Goal: Task Accomplishment & Management: Complete application form

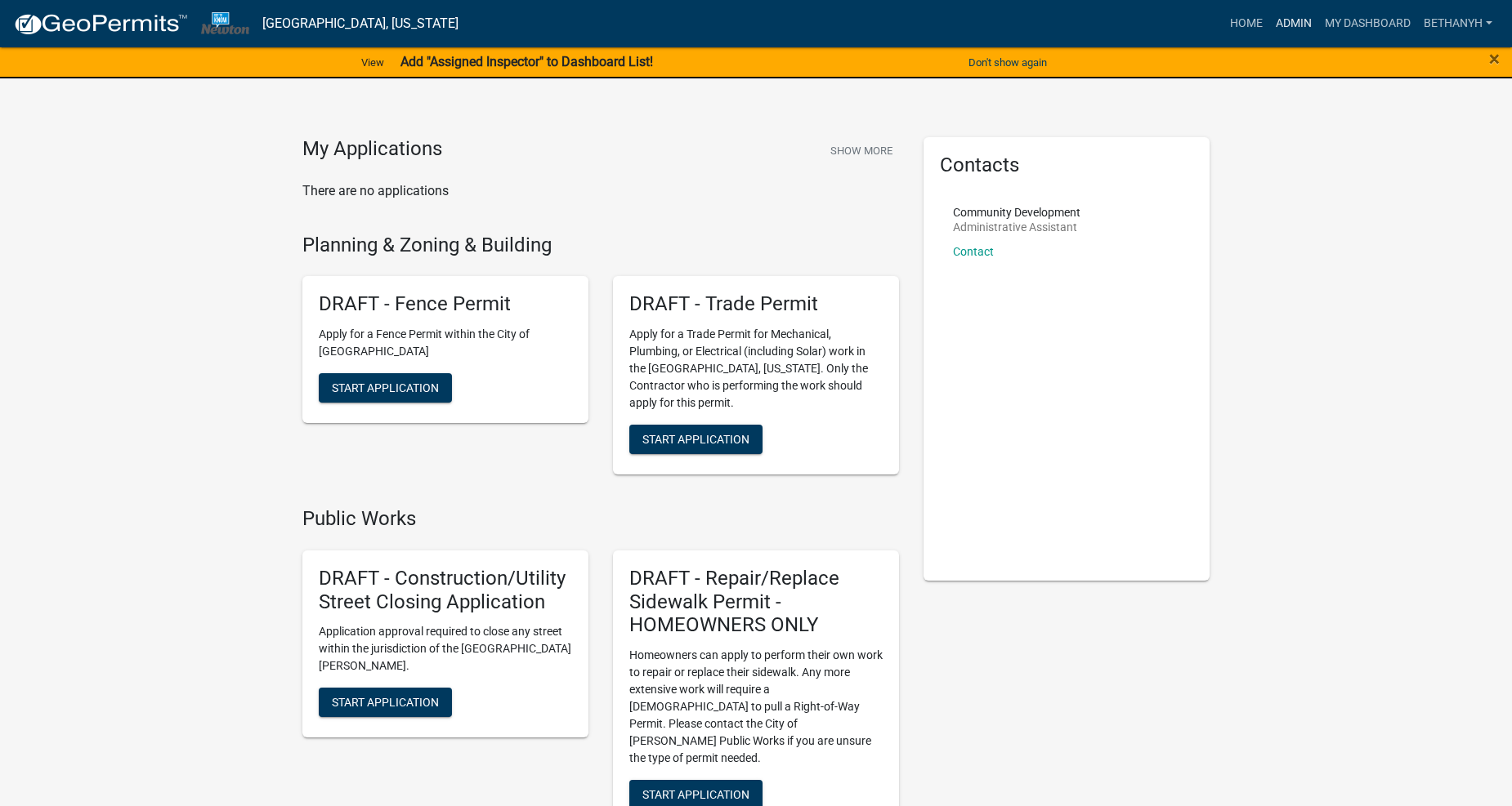
click at [1280, 23] on link "Admin" at bounding box center [1294, 24] width 49 height 31
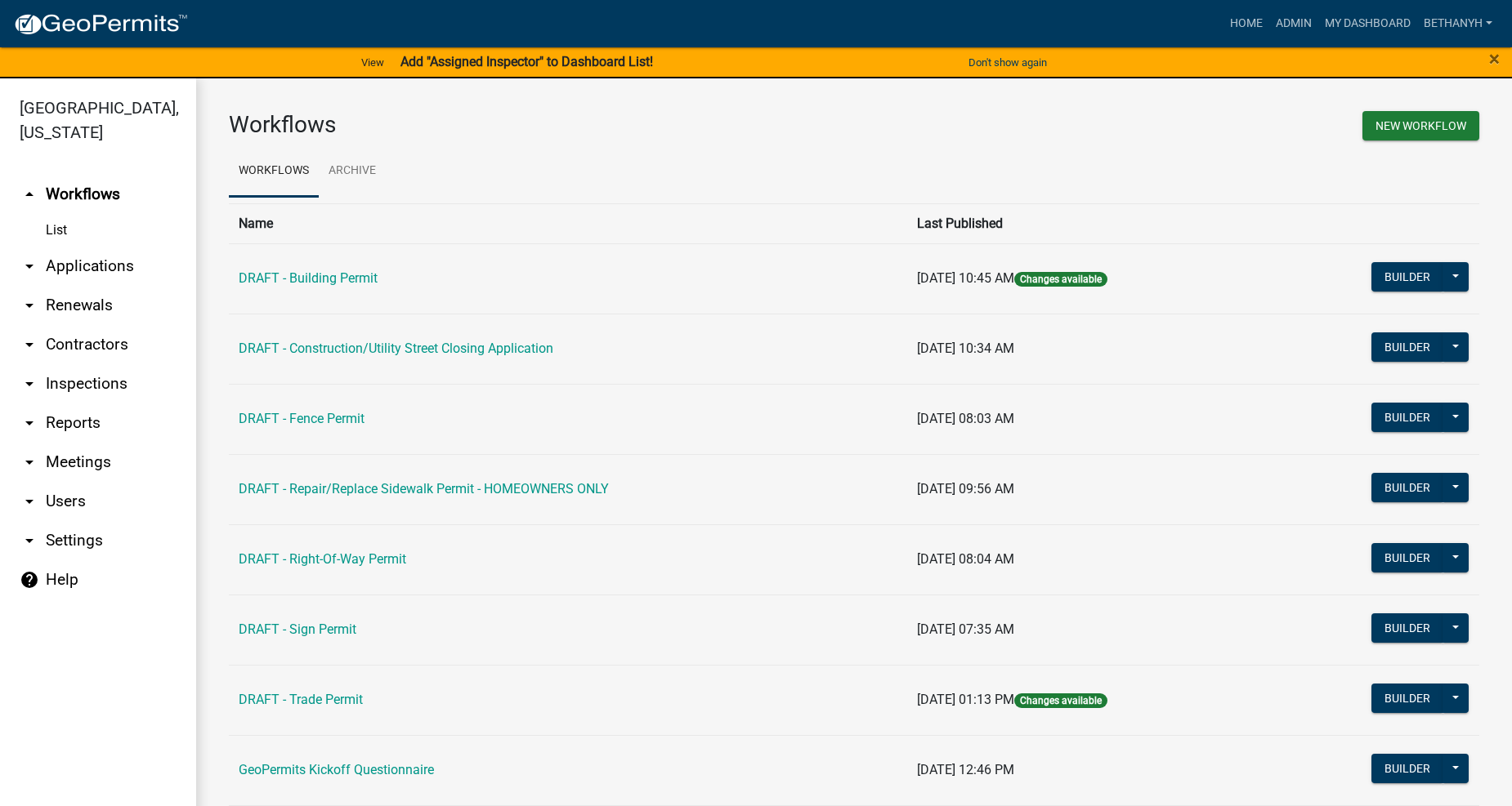
click at [94, 326] on link "arrow_drop_down Contractors" at bounding box center [98, 345] width 196 height 40
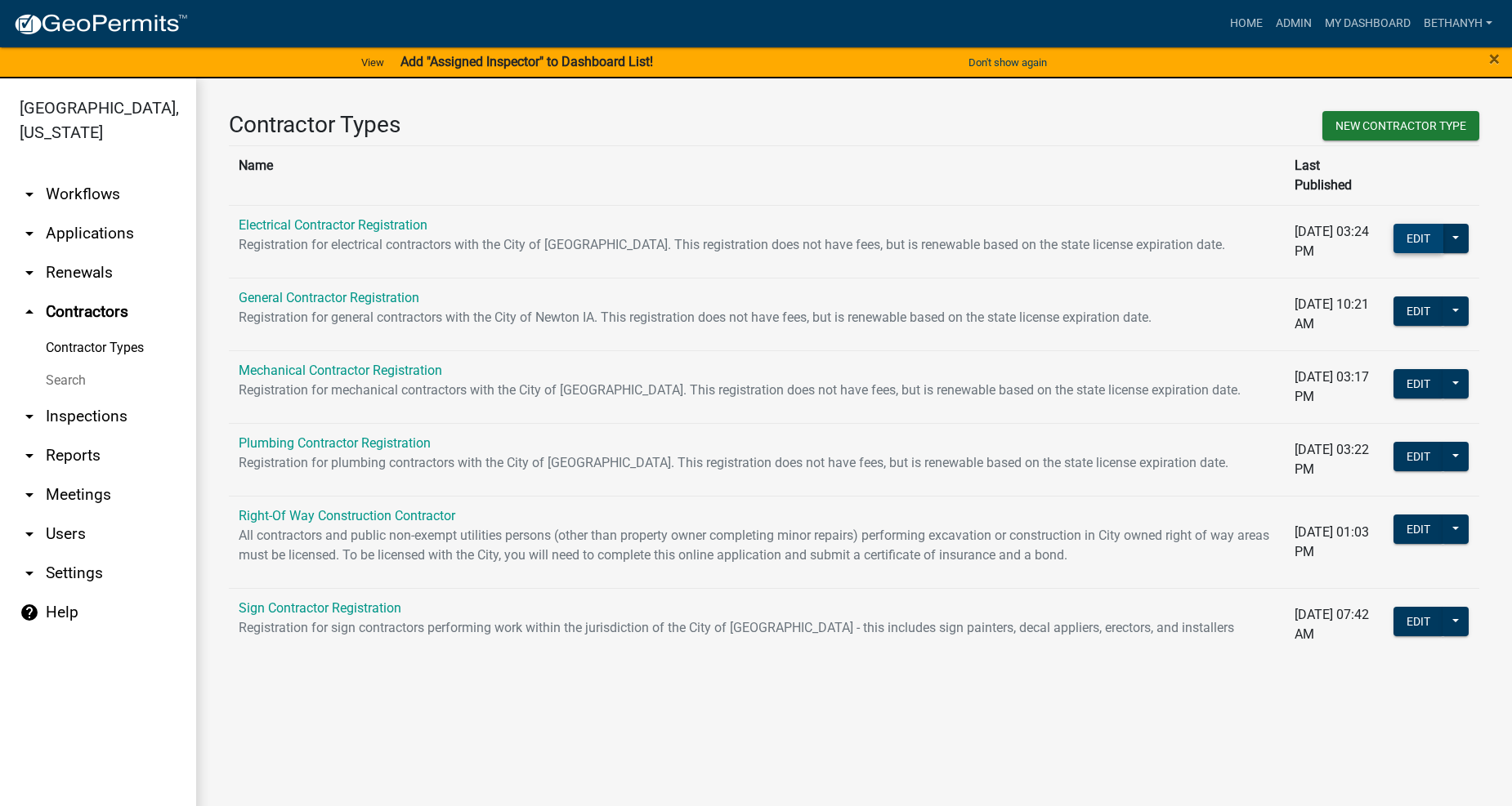
click at [1412, 224] on button "Edit" at bounding box center [1418, 239] width 49 height 30
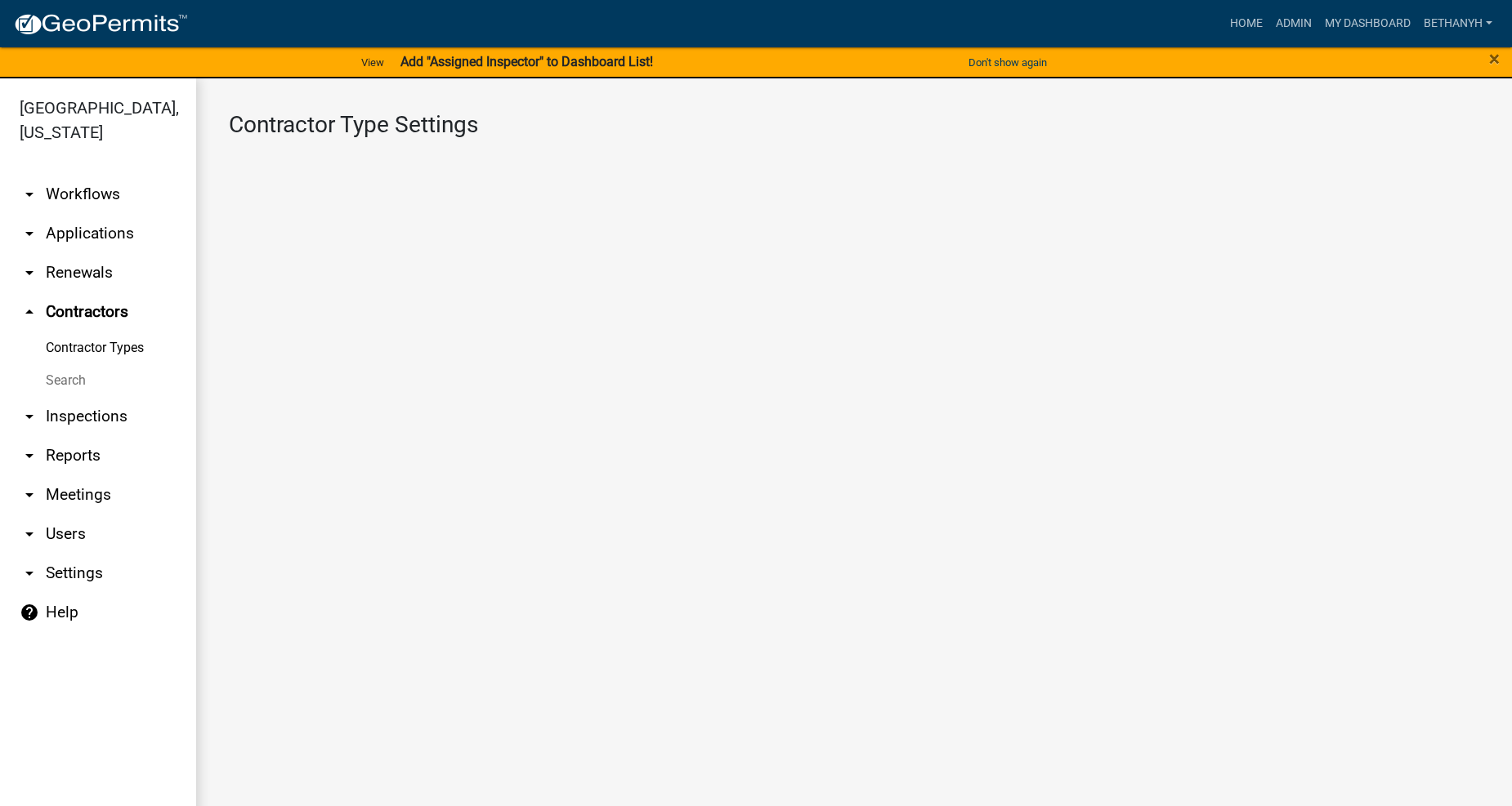
select select "3: Object"
select select
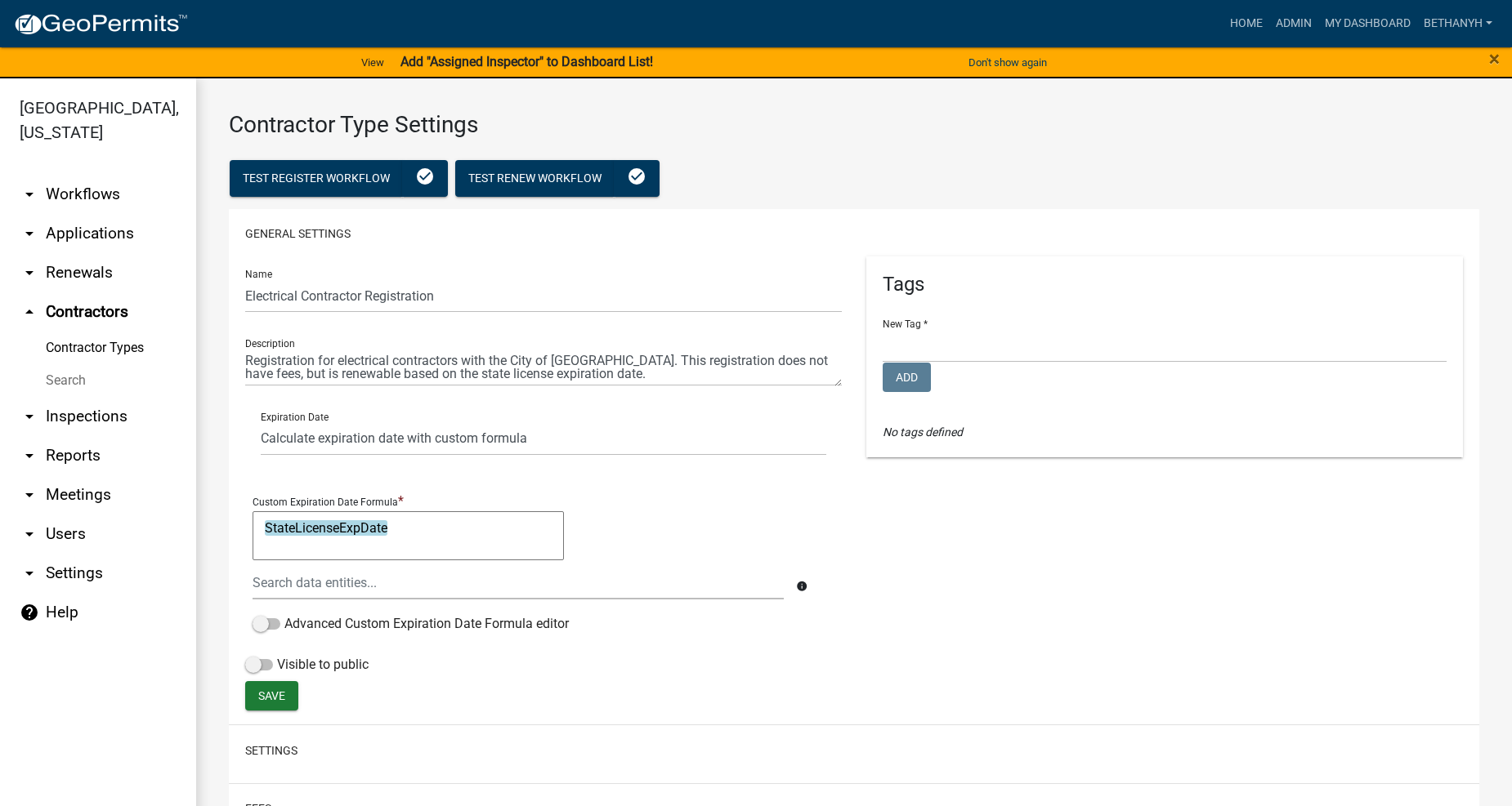
click at [1198, 564] on div "Tags New Tag * Community Development Planning & Zoning & Building Public Works …" at bounding box center [1164, 468] width 621 height 424
click at [270, 178] on span "Test Register Workflow" at bounding box center [316, 178] width 147 height 13
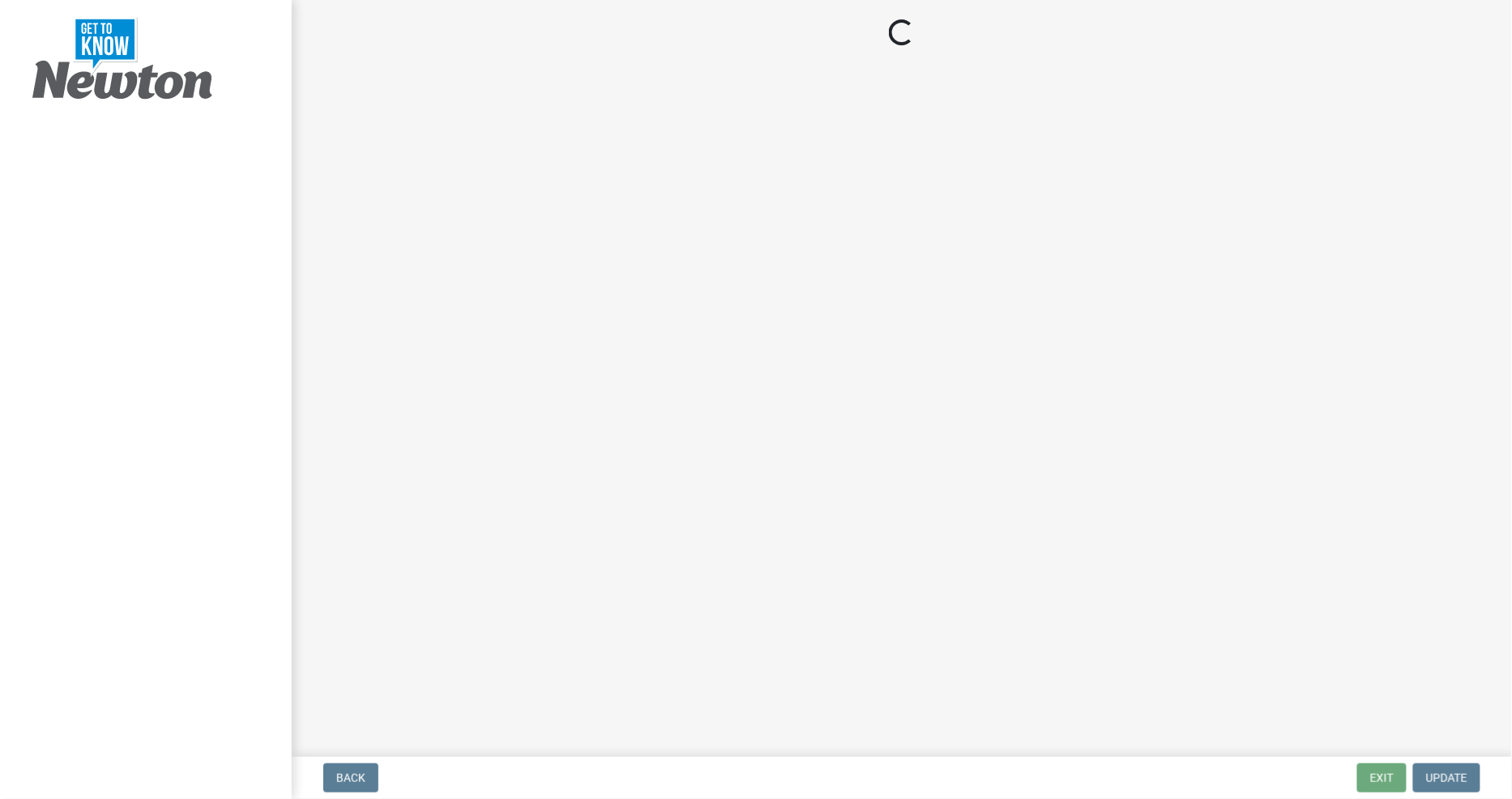
select select "IA"
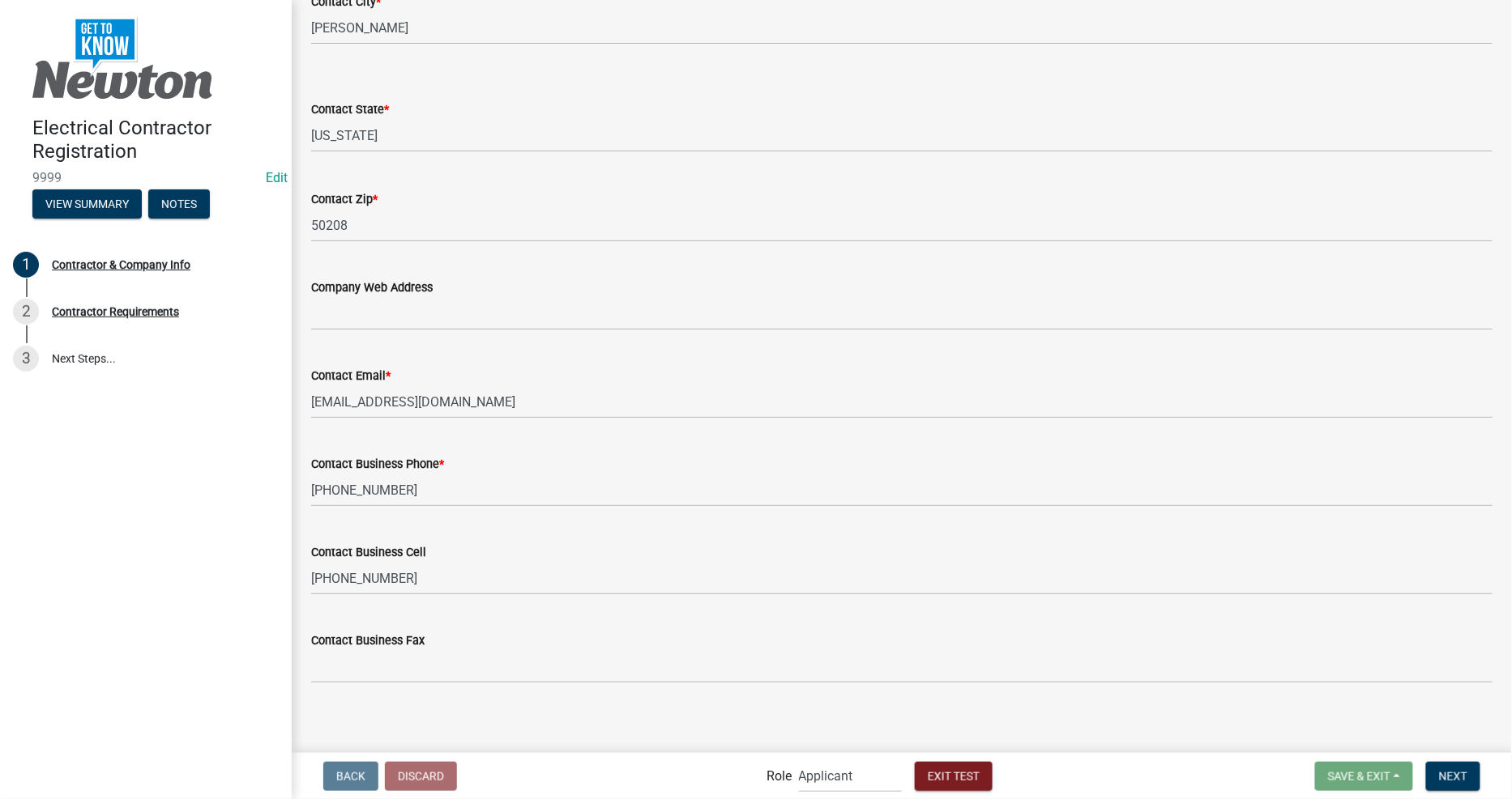
scroll to position [658, 0]
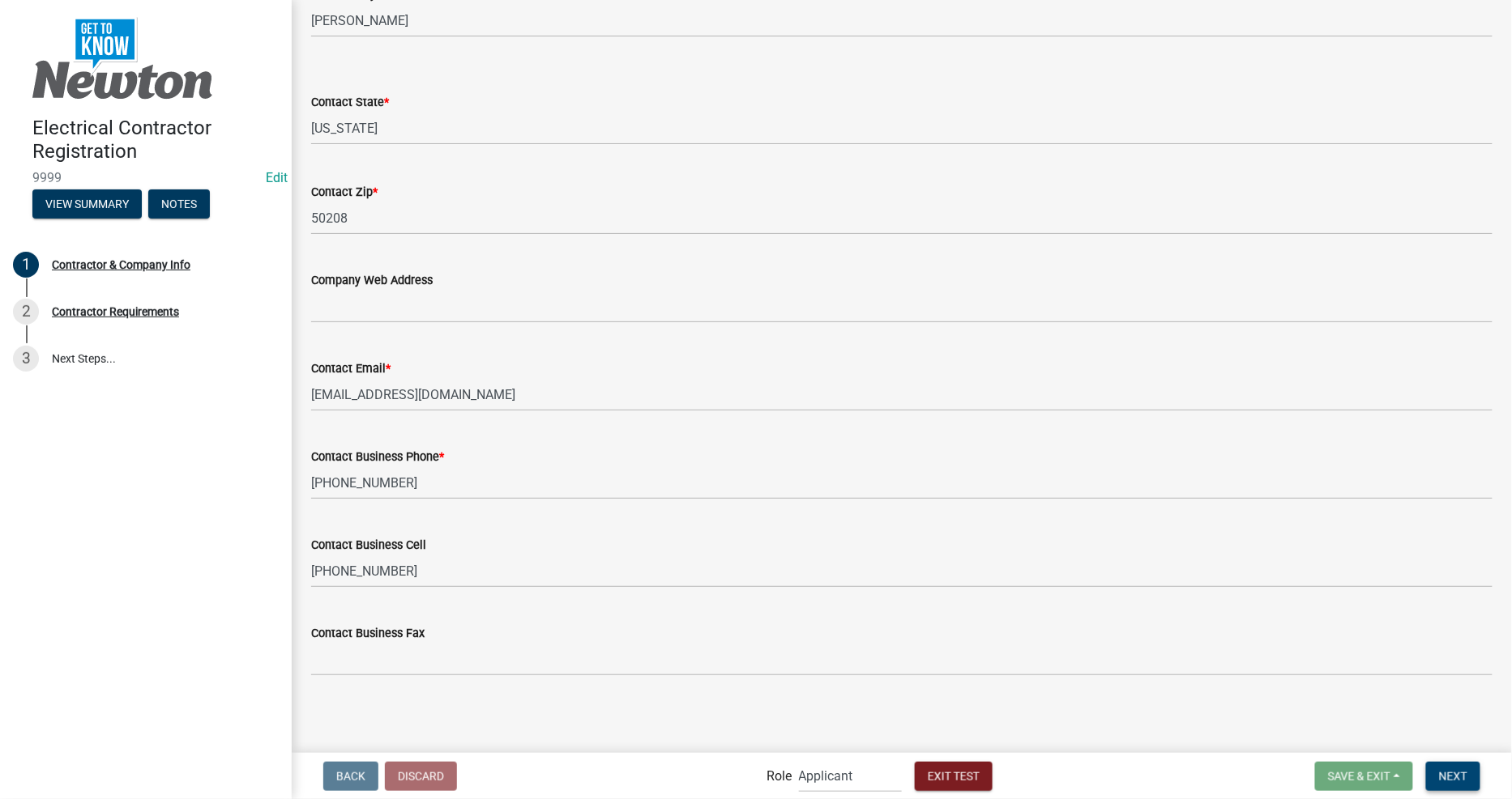
click at [1453, 776] on span "Next" at bounding box center [1453, 776] width 29 height 13
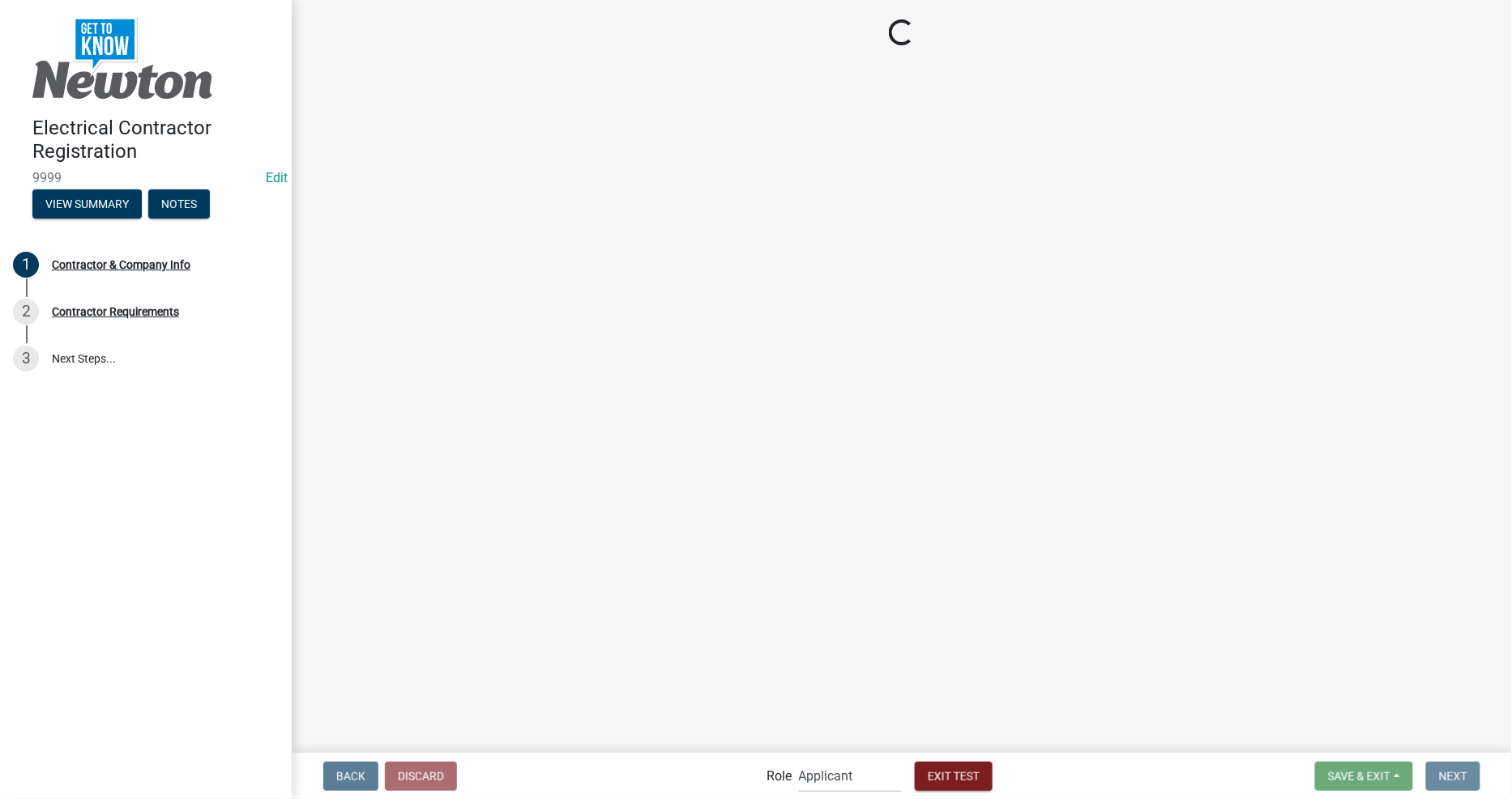
scroll to position [0, 0]
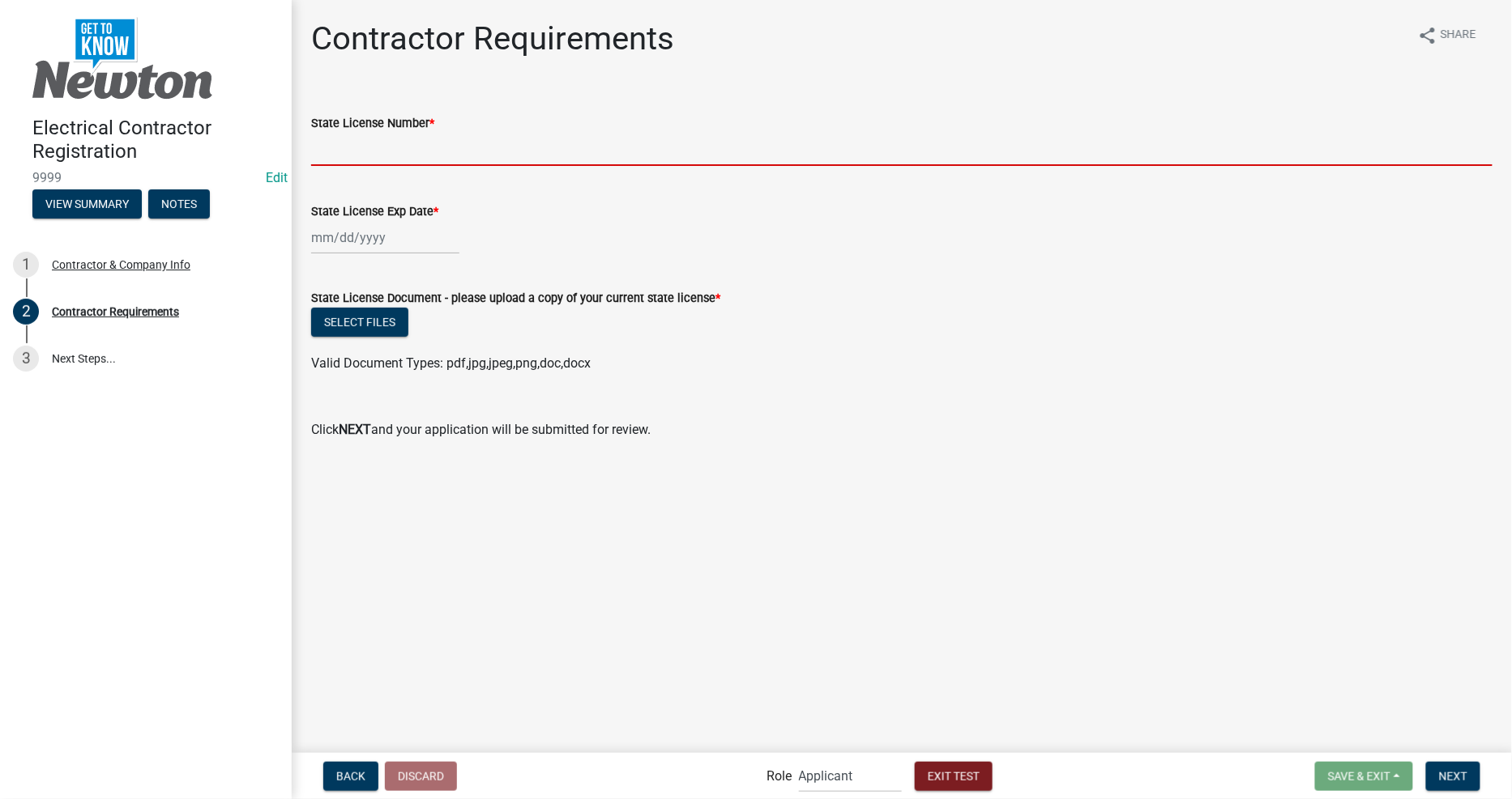
click at [383, 141] on input "State License Number *" at bounding box center [901, 150] width 1181 height 33
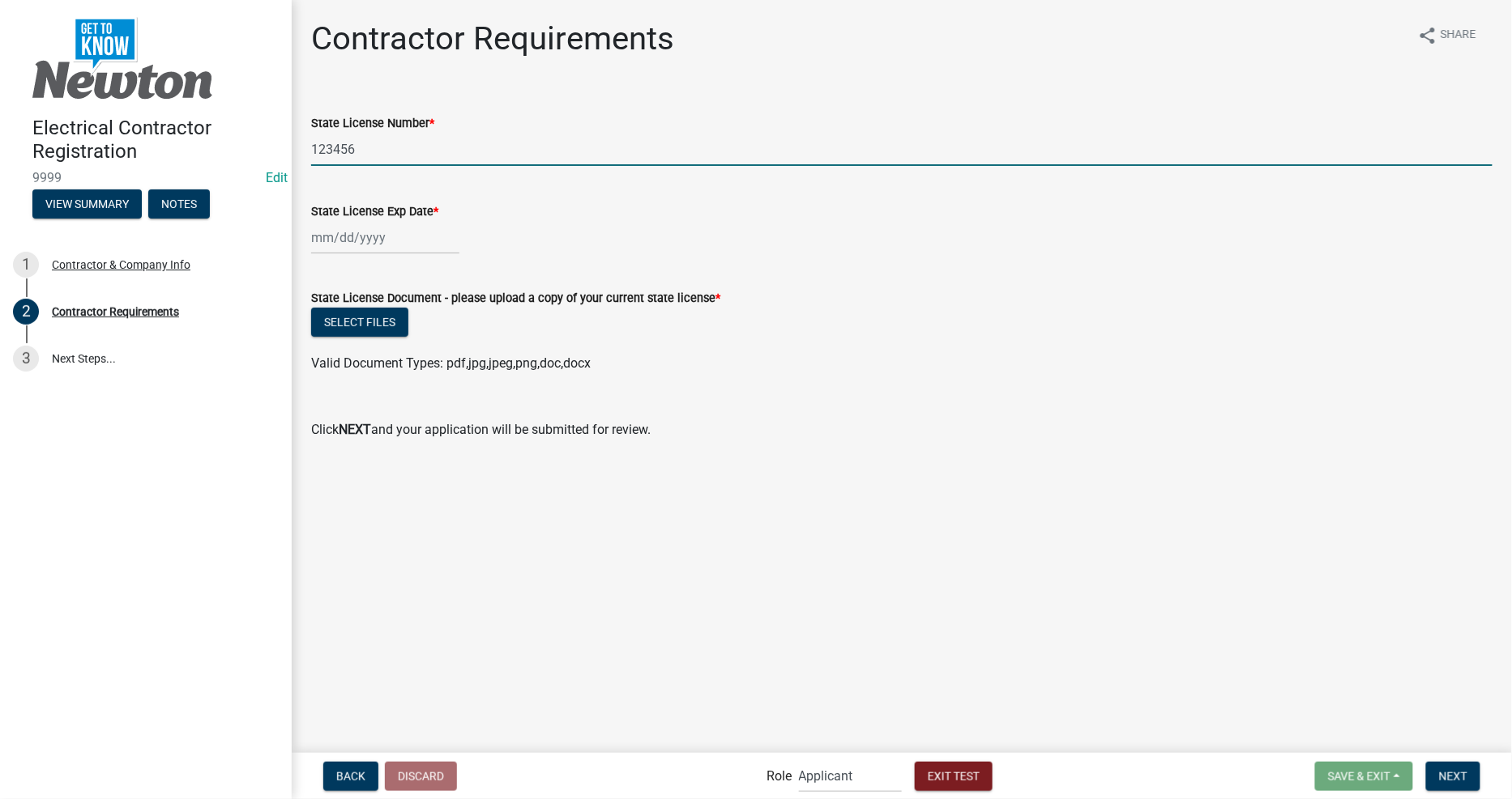
type input "123456"
drag, startPoint x: 908, startPoint y: 293, endPoint x: 802, endPoint y: 285, distance: 106.3
click at [908, 293] on div "State License Document - please upload a copy of your current state license *" at bounding box center [901, 298] width 1181 height 20
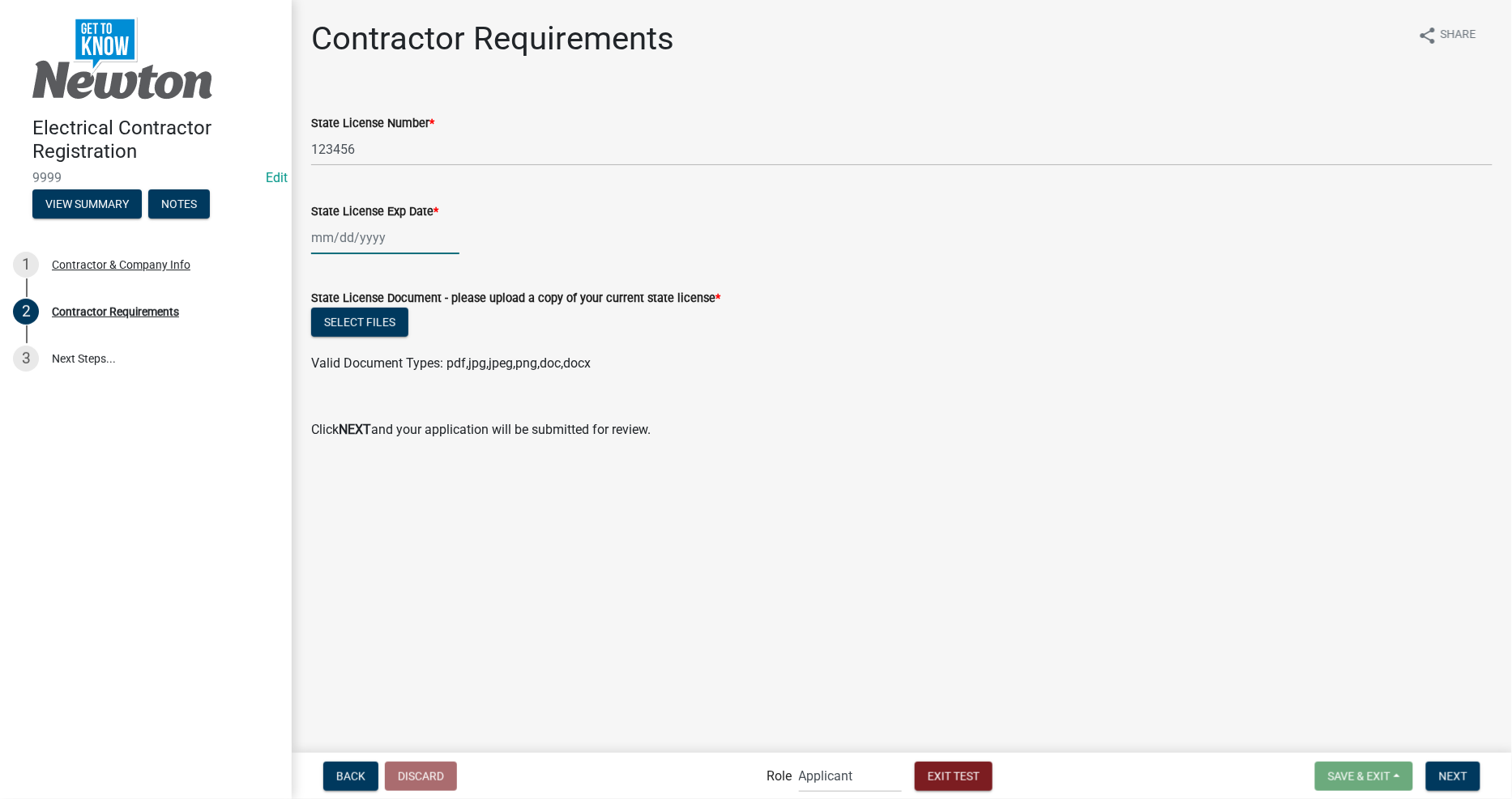
click at [356, 239] on div at bounding box center [385, 238] width 148 height 33
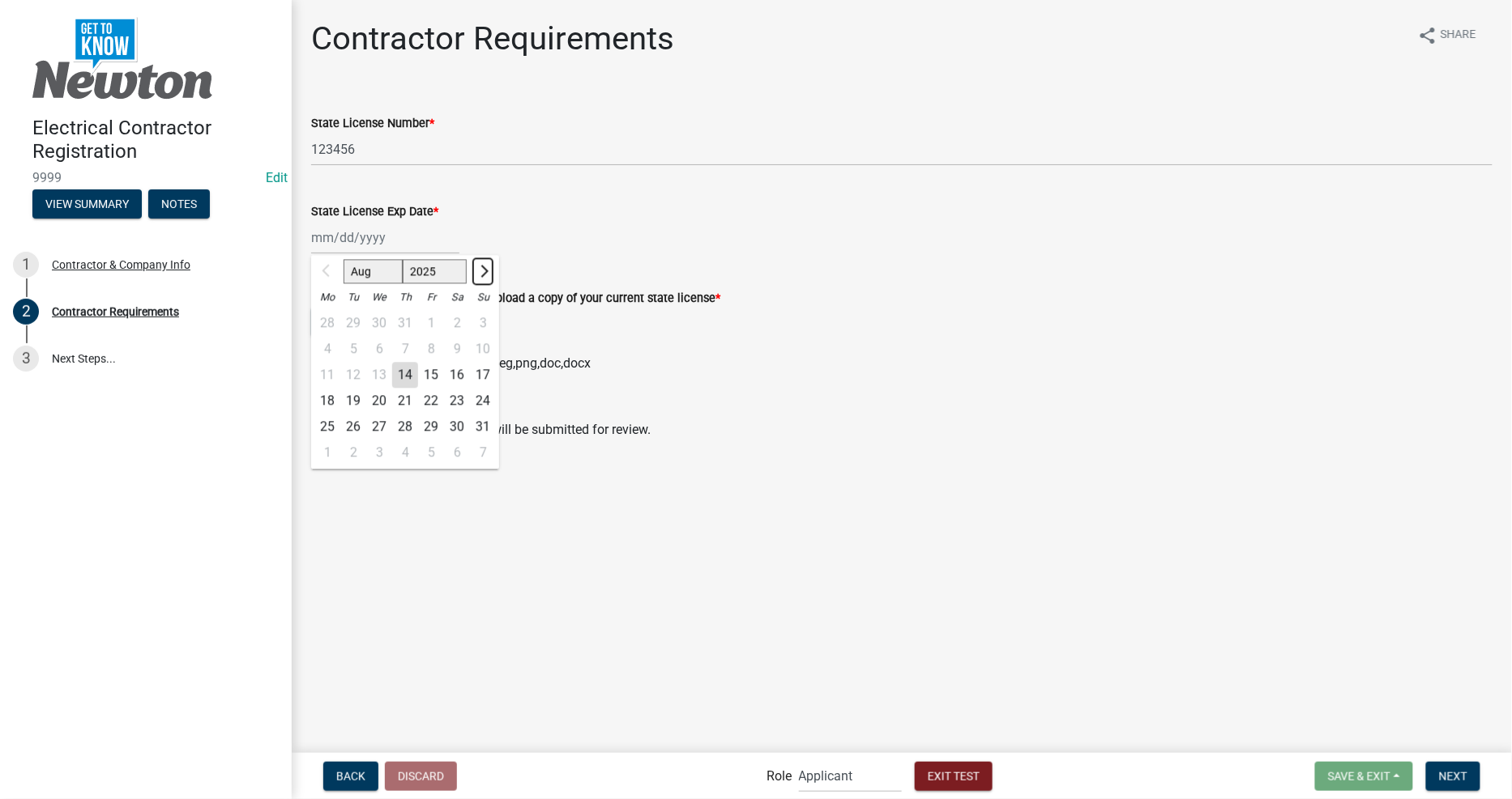
click at [485, 270] on span "Next month" at bounding box center [482, 270] width 12 height 12
select select "11"
drag, startPoint x: 367, startPoint y: 386, endPoint x: 406, endPoint y: 378, distance: 39.8
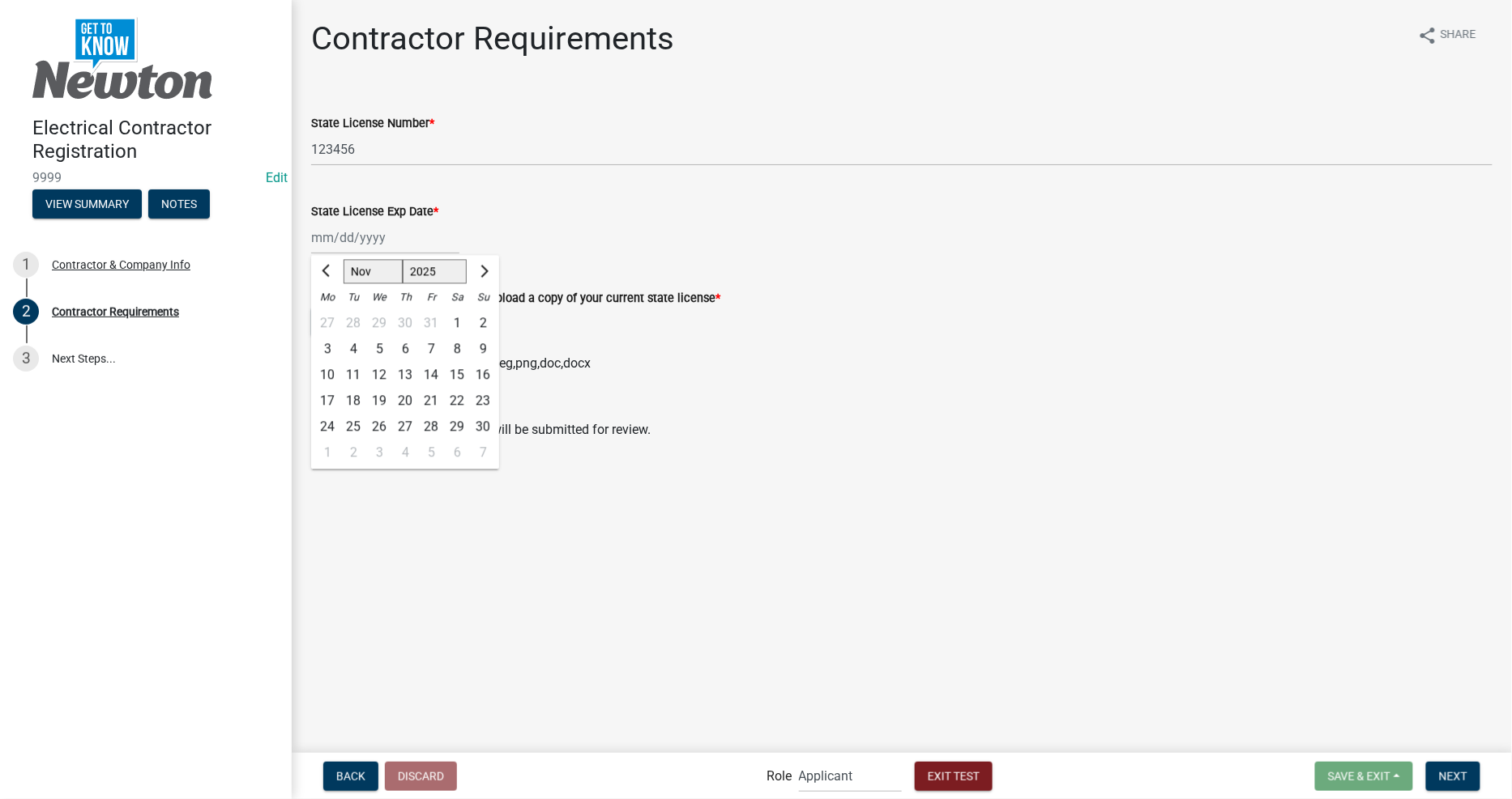
click at [369, 386] on div "12" at bounding box center [379, 375] width 26 height 26
type input "[DATE]"
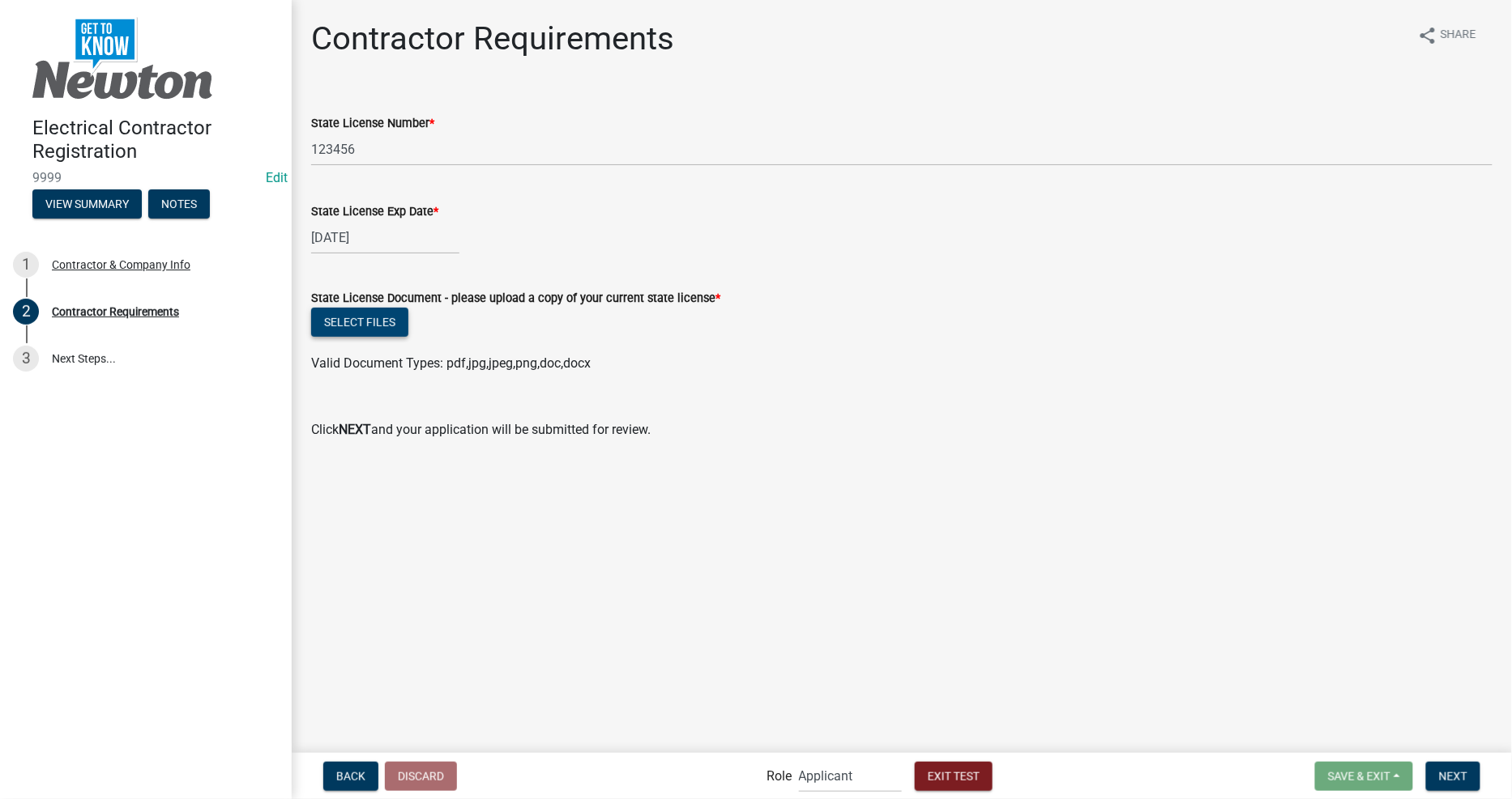
click at [368, 319] on button "Select files" at bounding box center [360, 323] width 97 height 29
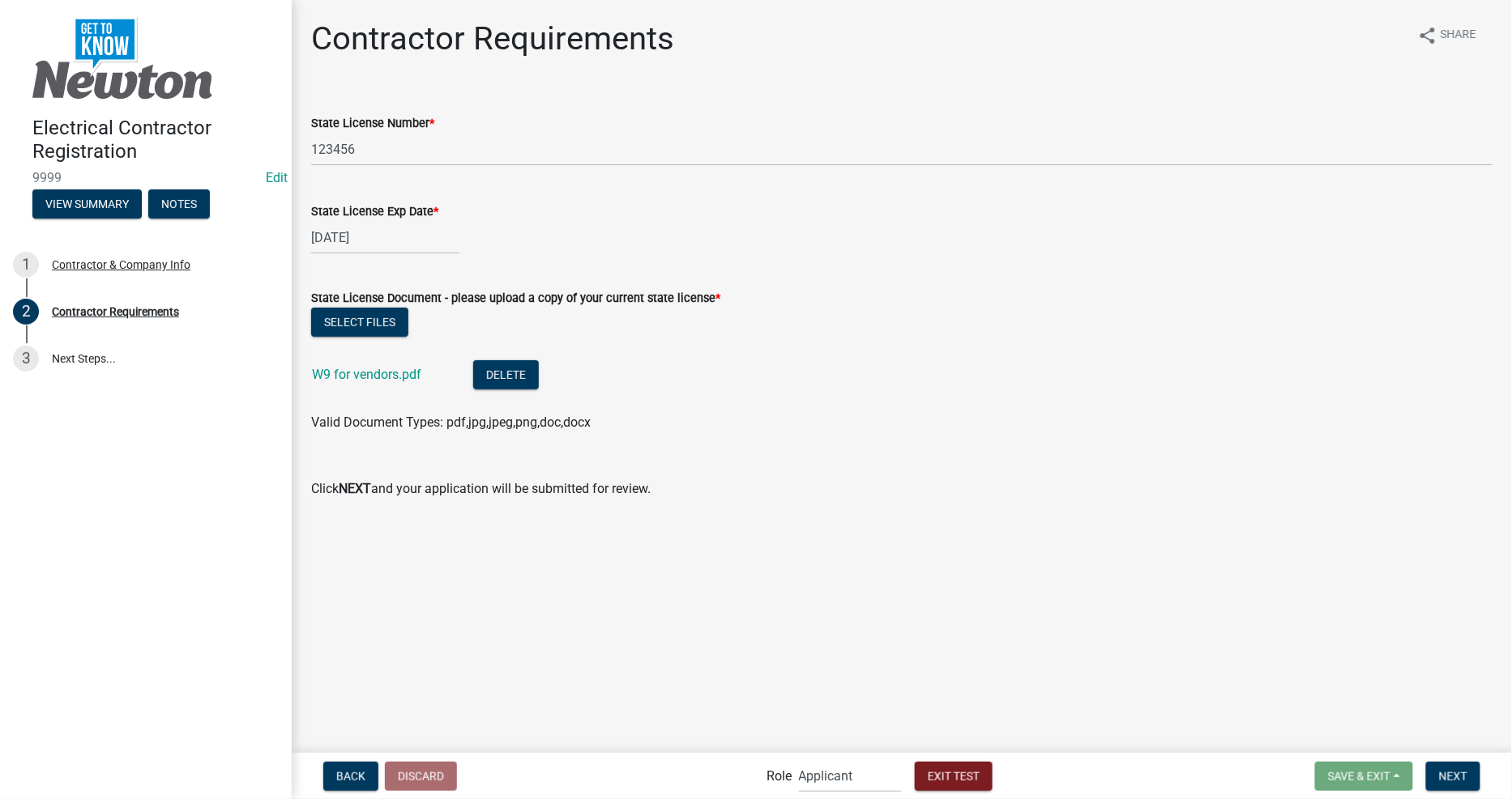
click at [988, 505] on wm-data-entity-input "Click NEXT and your application will be submitted for review." at bounding box center [901, 479] width 1181 height 65
click at [1451, 771] on span "Next" at bounding box center [1453, 776] width 29 height 13
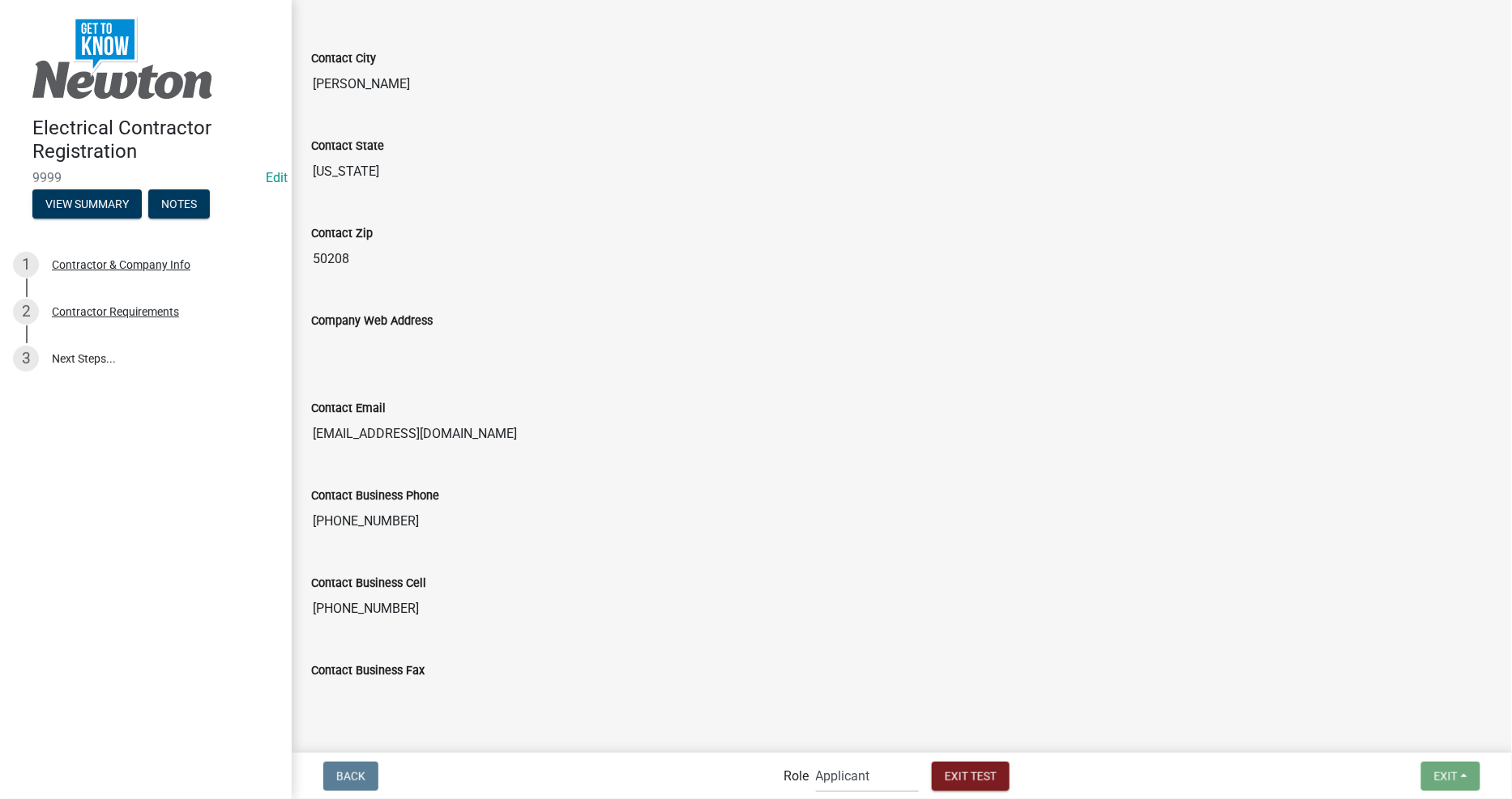
scroll to position [661, 0]
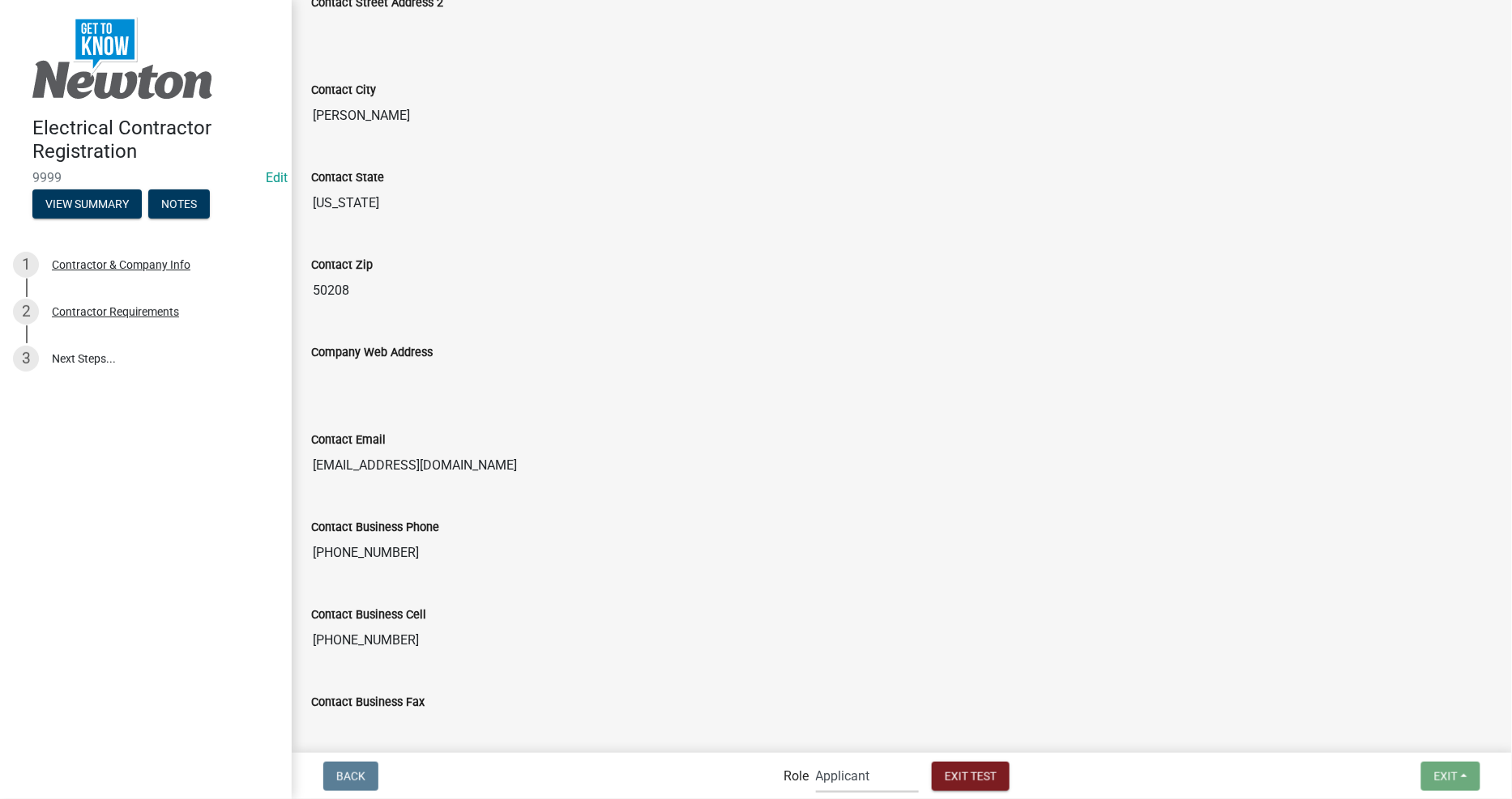
click at [854, 780] on select "Applicant Permit Technician Admin" at bounding box center [867, 776] width 103 height 33
select select "5805852f-8761-4b18-8554-11011ee0aebd"
click at [816, 760] on select "Applicant Permit Technician Admin" at bounding box center [867, 776] width 103 height 33
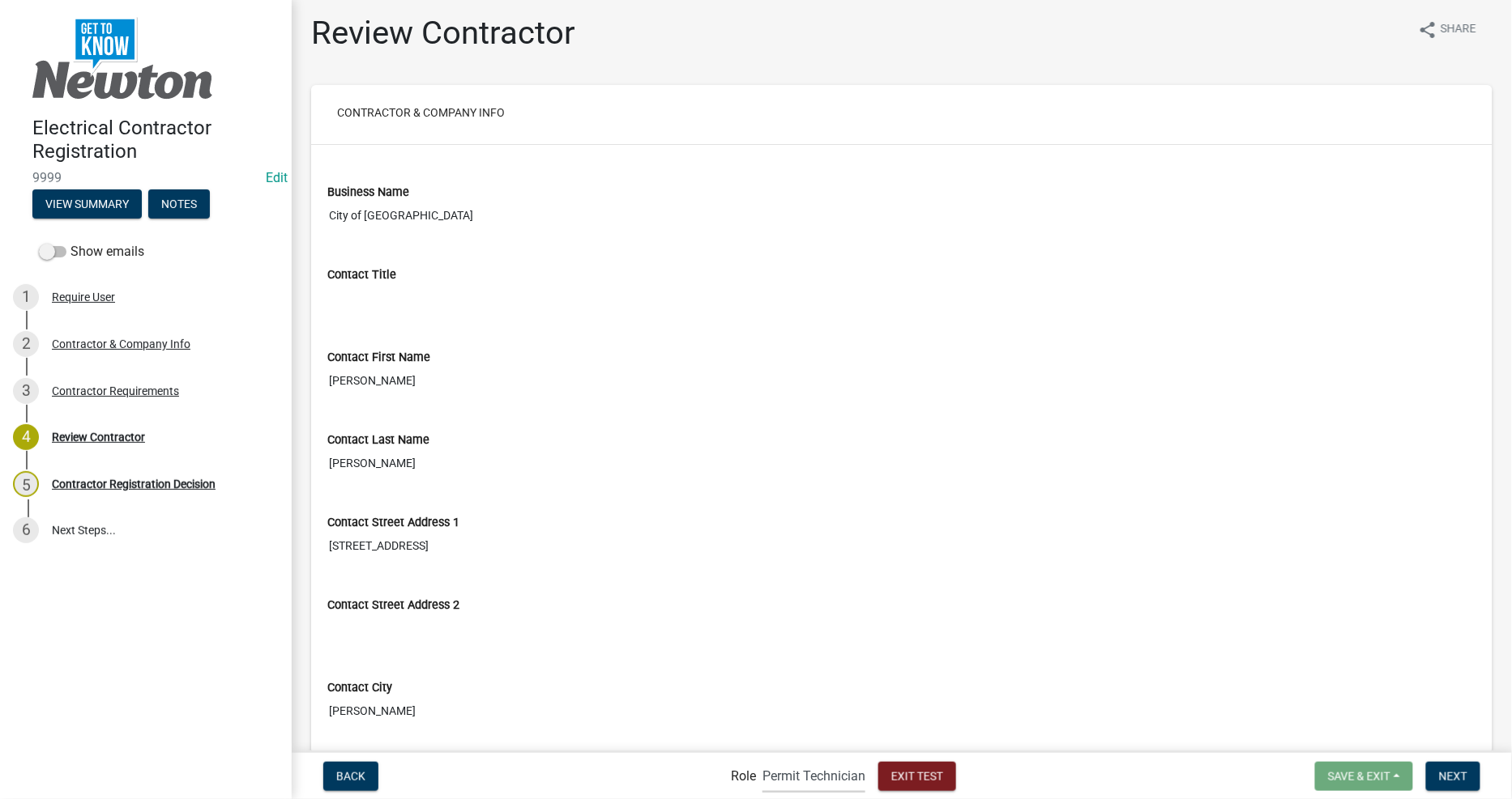
scroll to position [0, 0]
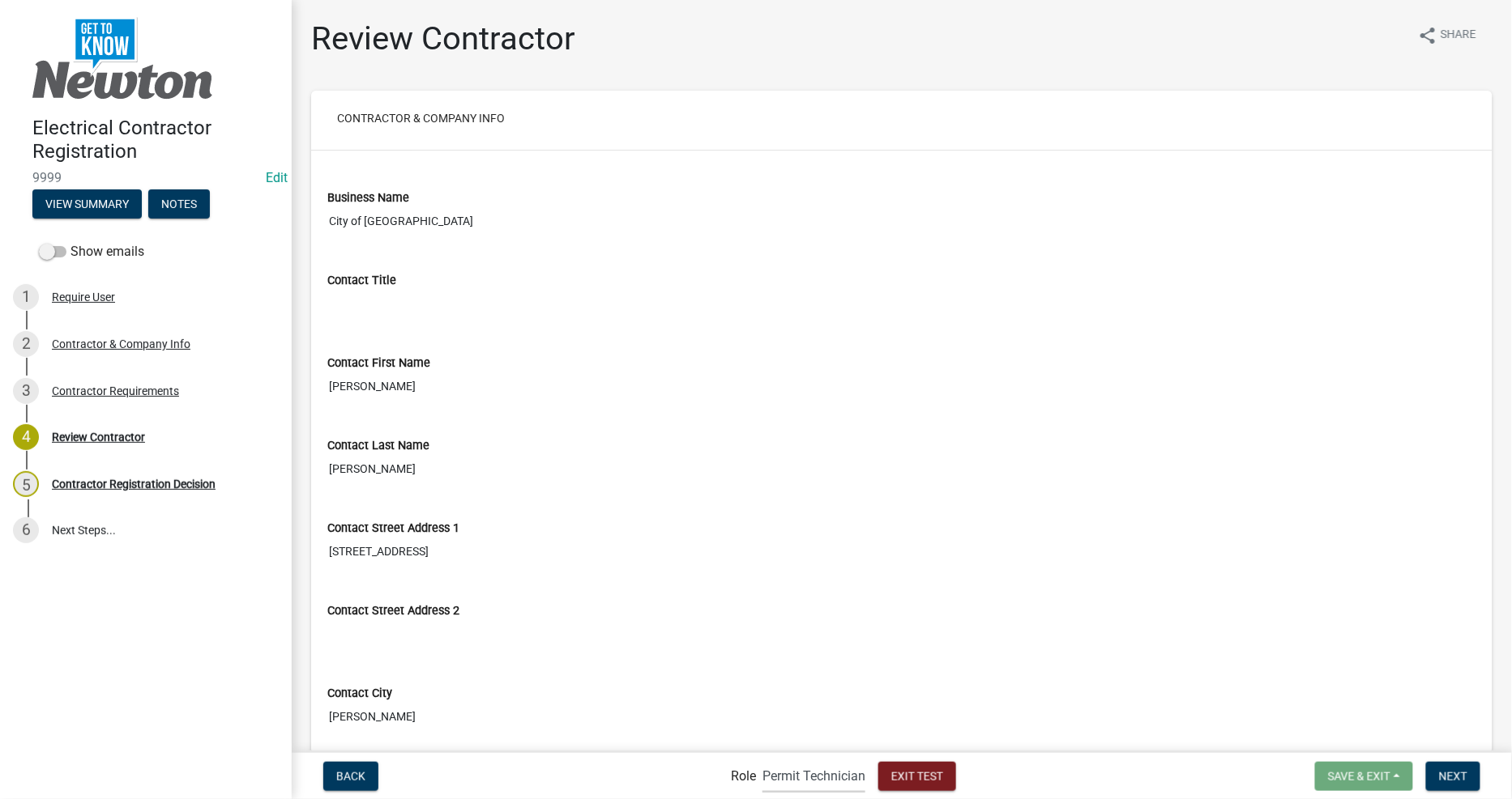
click at [1137, 797] on nav "Back Role Applicant Permit Technician Admin Exit Test Save & Exit Save Save & E…" at bounding box center [901, 776] width 1220 height 47
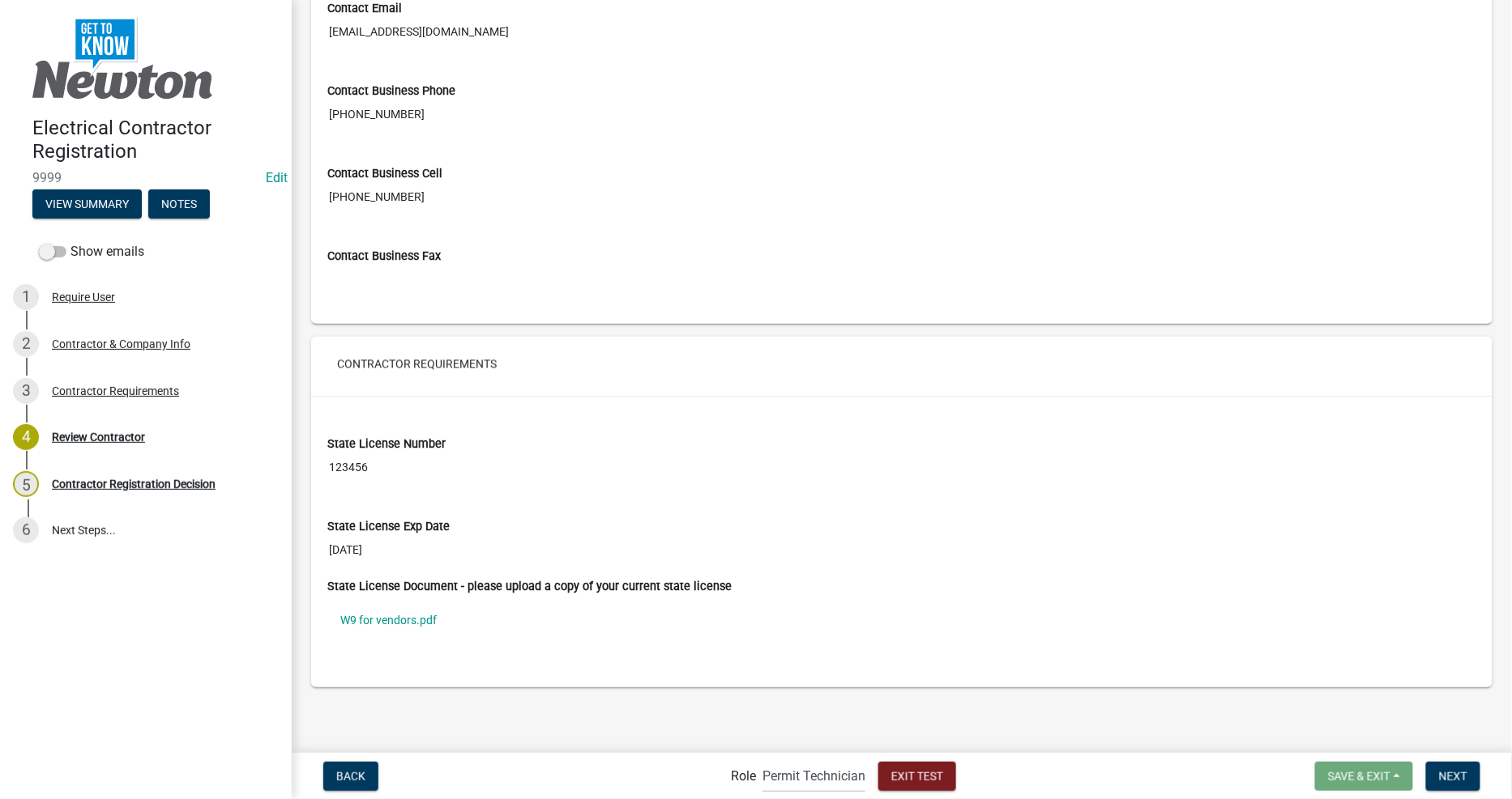
scroll to position [1016, 0]
